Goal: Subscribe to service/newsletter

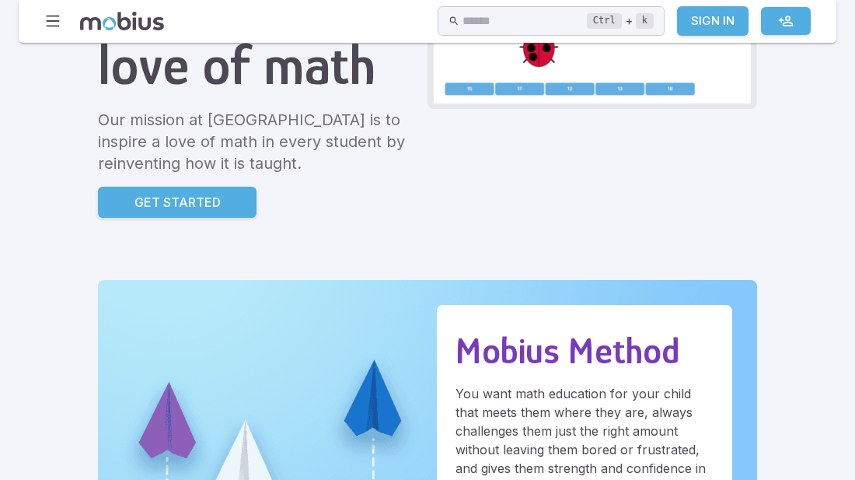
scroll to position [239, 0]
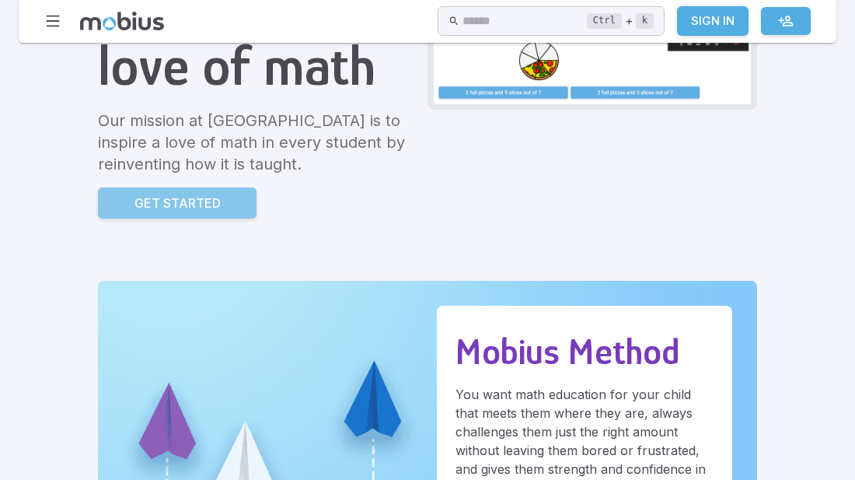
click at [190, 190] on link "Get Started" at bounding box center [177, 202] width 159 height 31
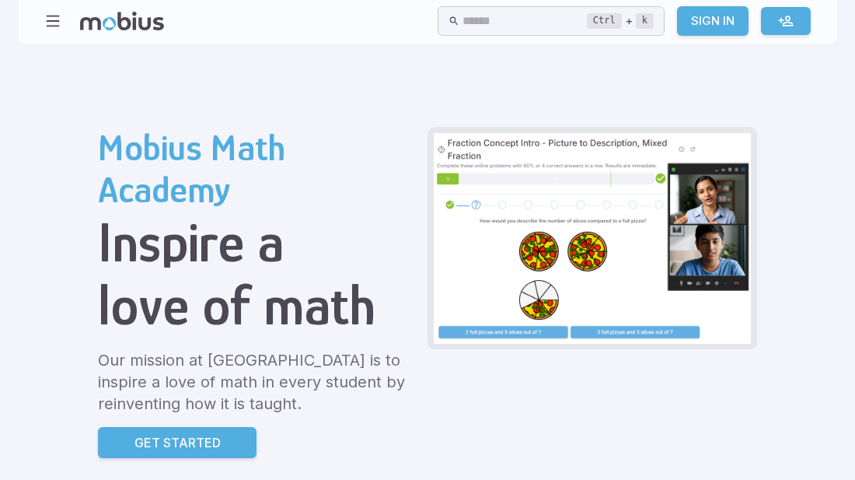
scroll to position [2, 0]
